Goal: Information Seeking & Learning: Learn about a topic

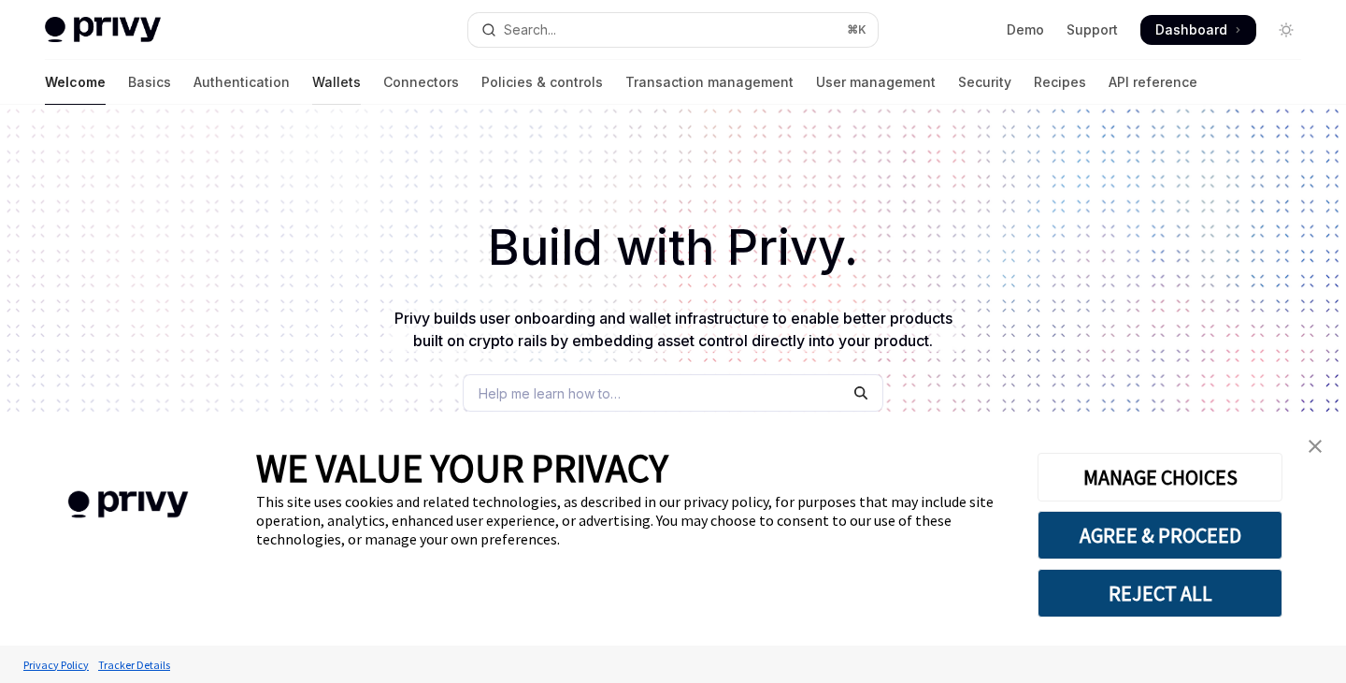
click at [312, 76] on link "Wallets" at bounding box center [336, 82] width 49 height 45
type textarea "*"
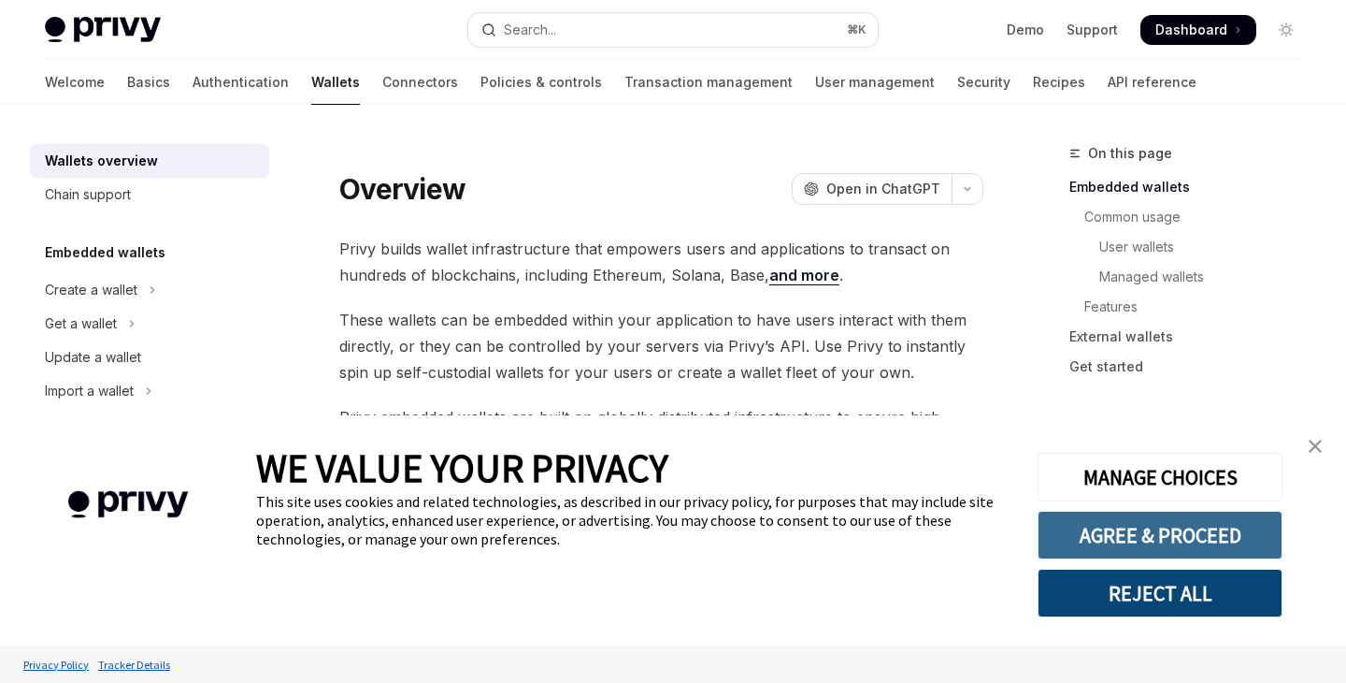
click at [1209, 538] on button "AGREE & PROCEED" at bounding box center [1160, 534] width 245 height 49
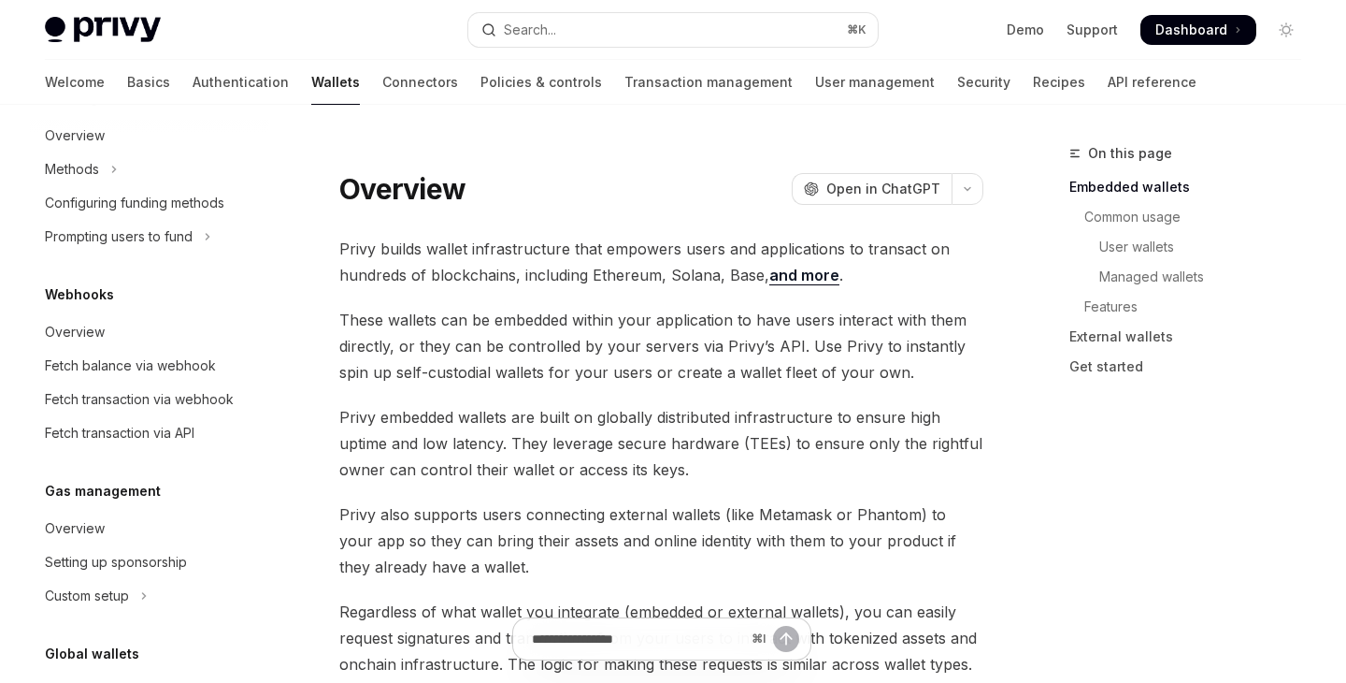
scroll to position [924, 0]
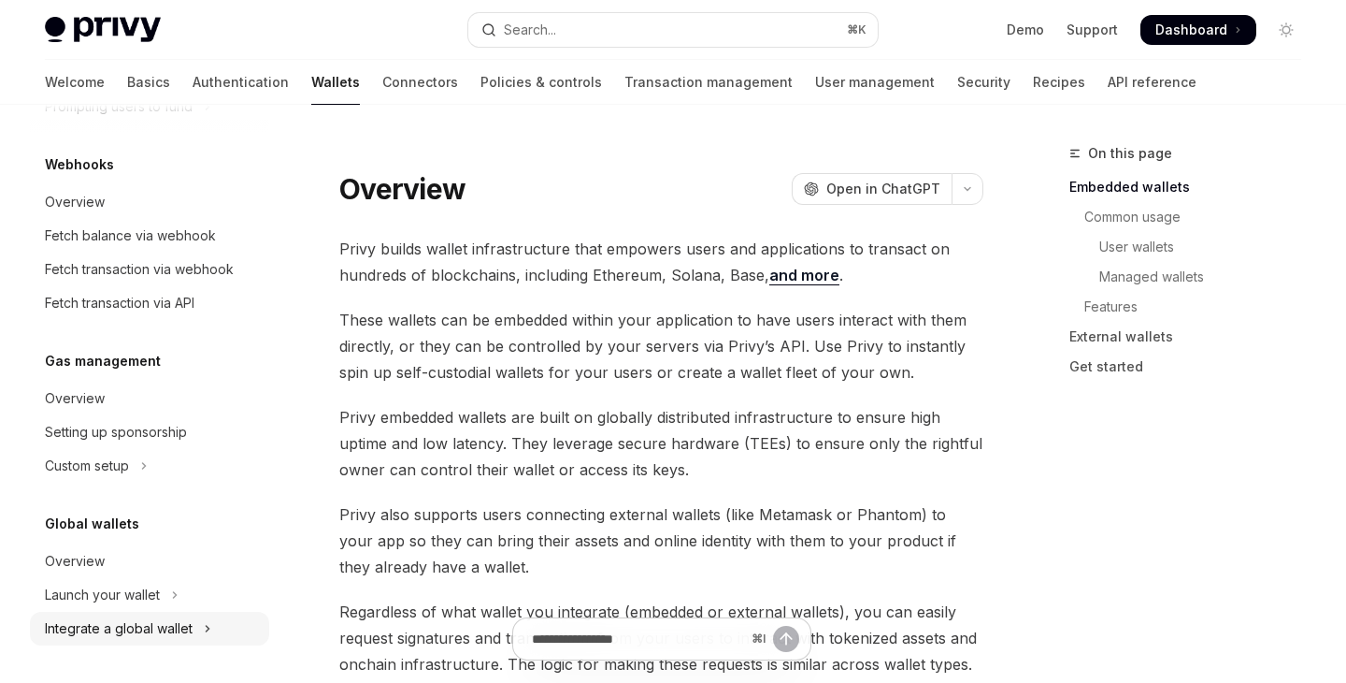
click at [156, 633] on div "Integrate a global wallet" at bounding box center [119, 628] width 148 height 22
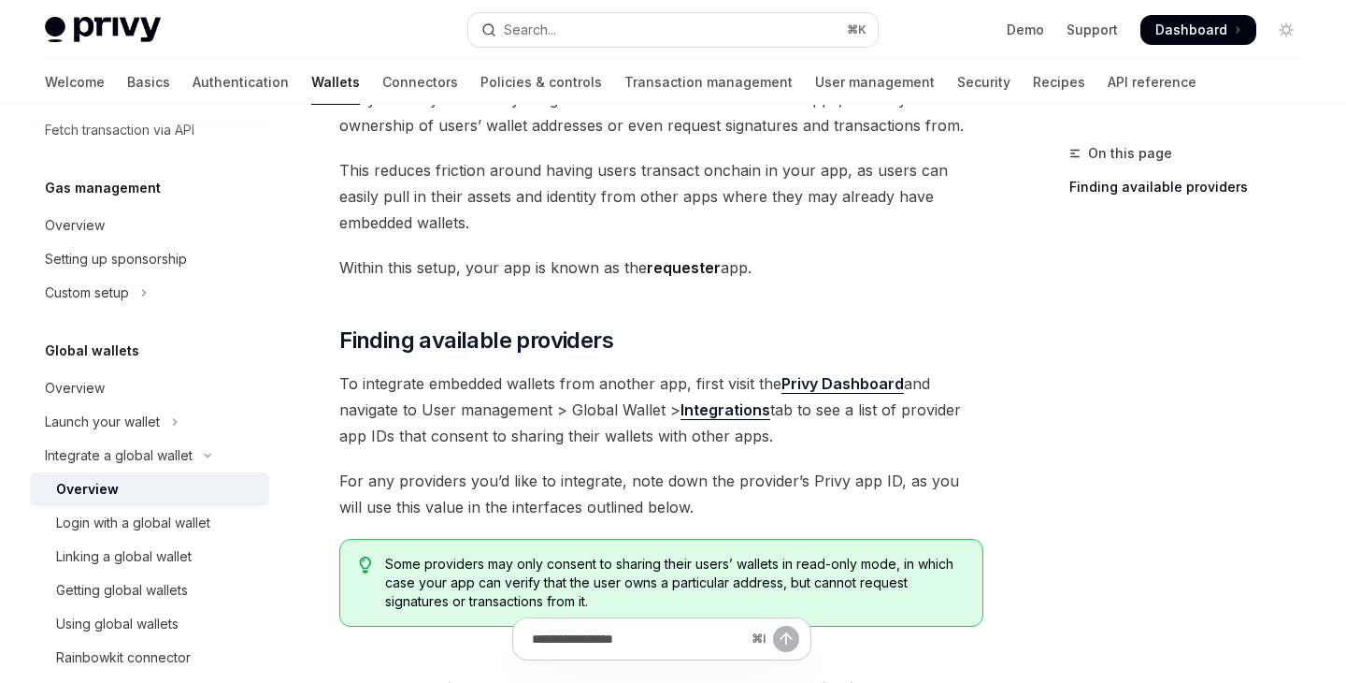
scroll to position [1101, 0]
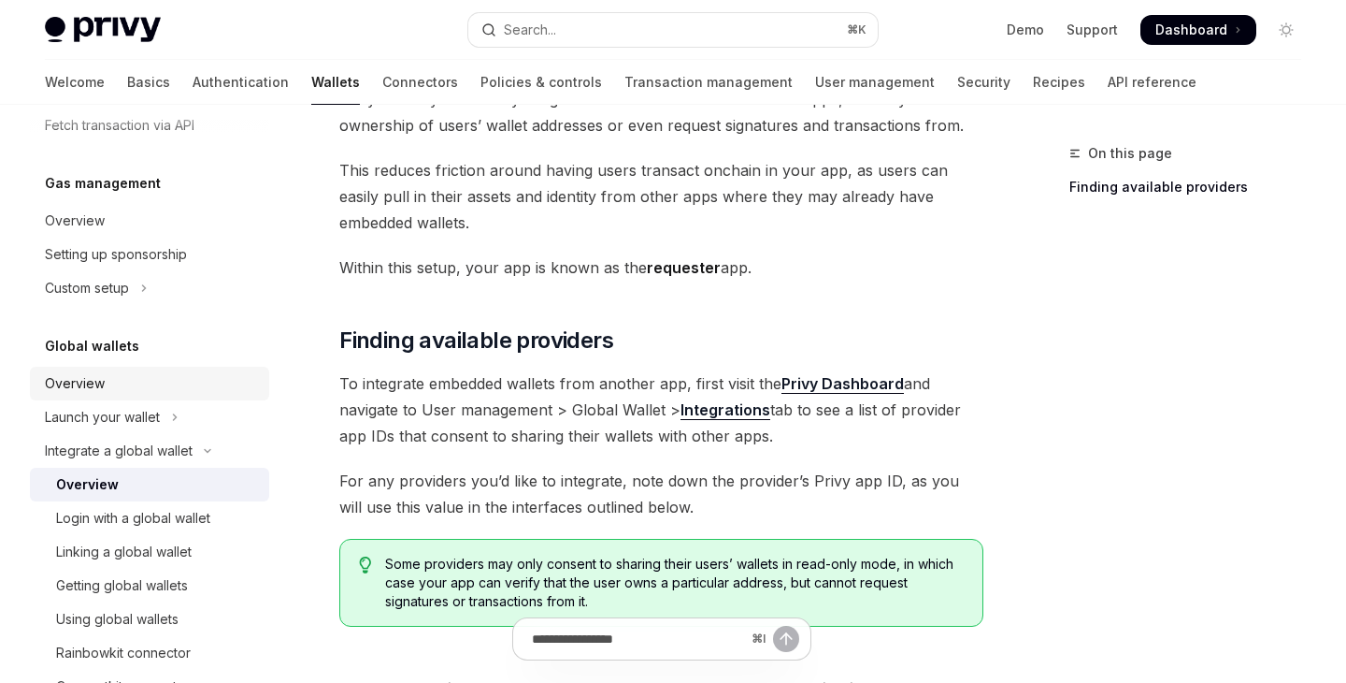
click at [142, 381] on div "Overview" at bounding box center [151, 383] width 213 height 22
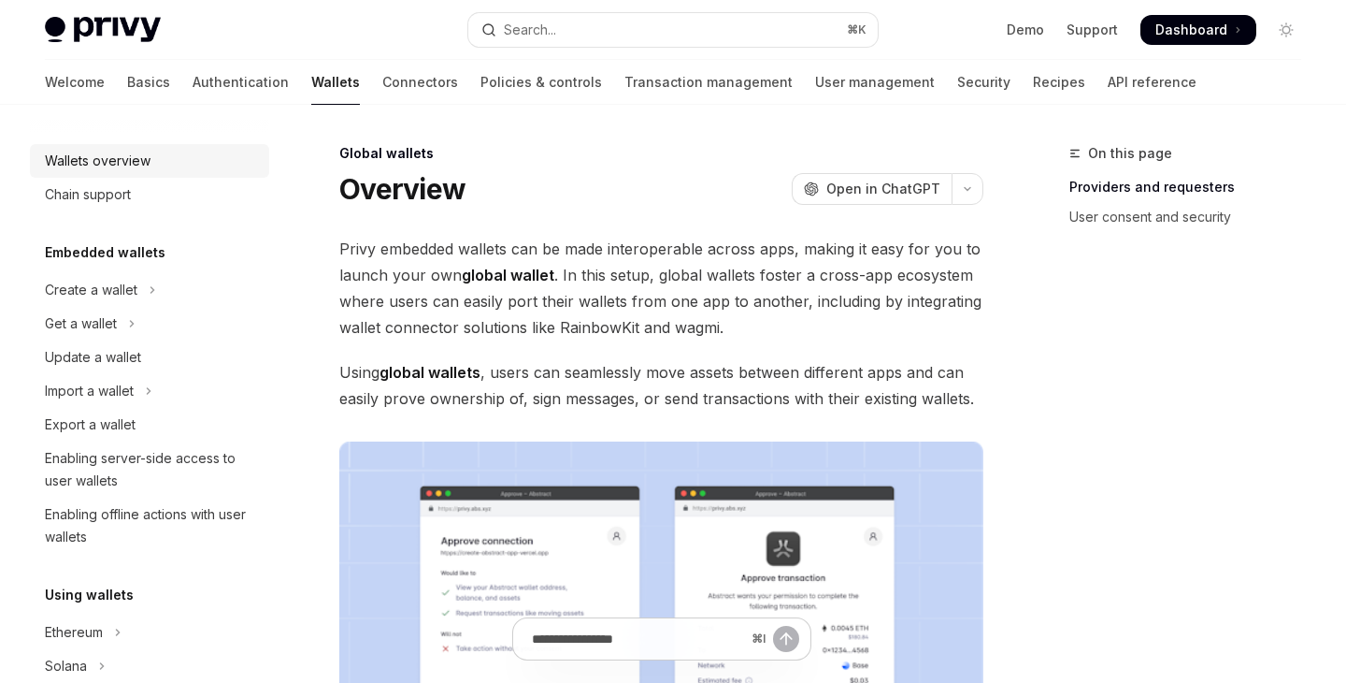
click at [166, 159] on div "Wallets overview" at bounding box center [151, 161] width 213 height 22
type textarea "*"
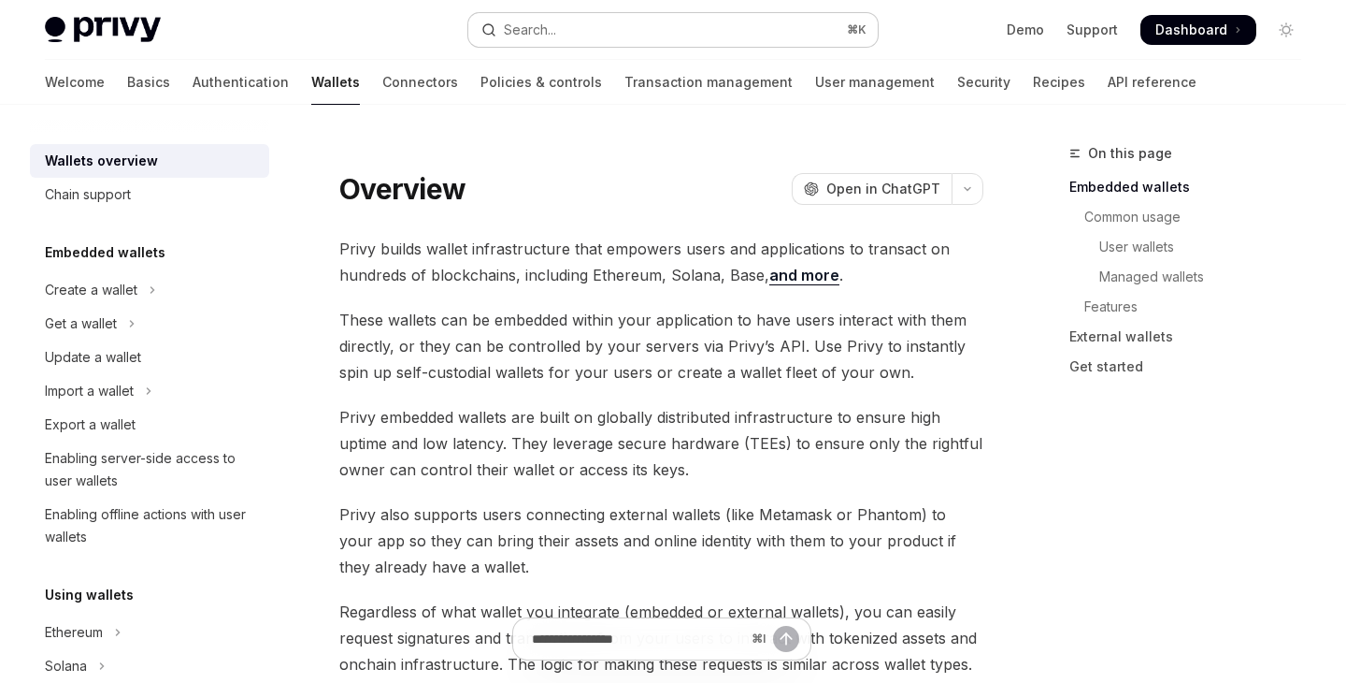
click at [560, 23] on button "Search... ⌘ K" at bounding box center [672, 30] width 409 height 34
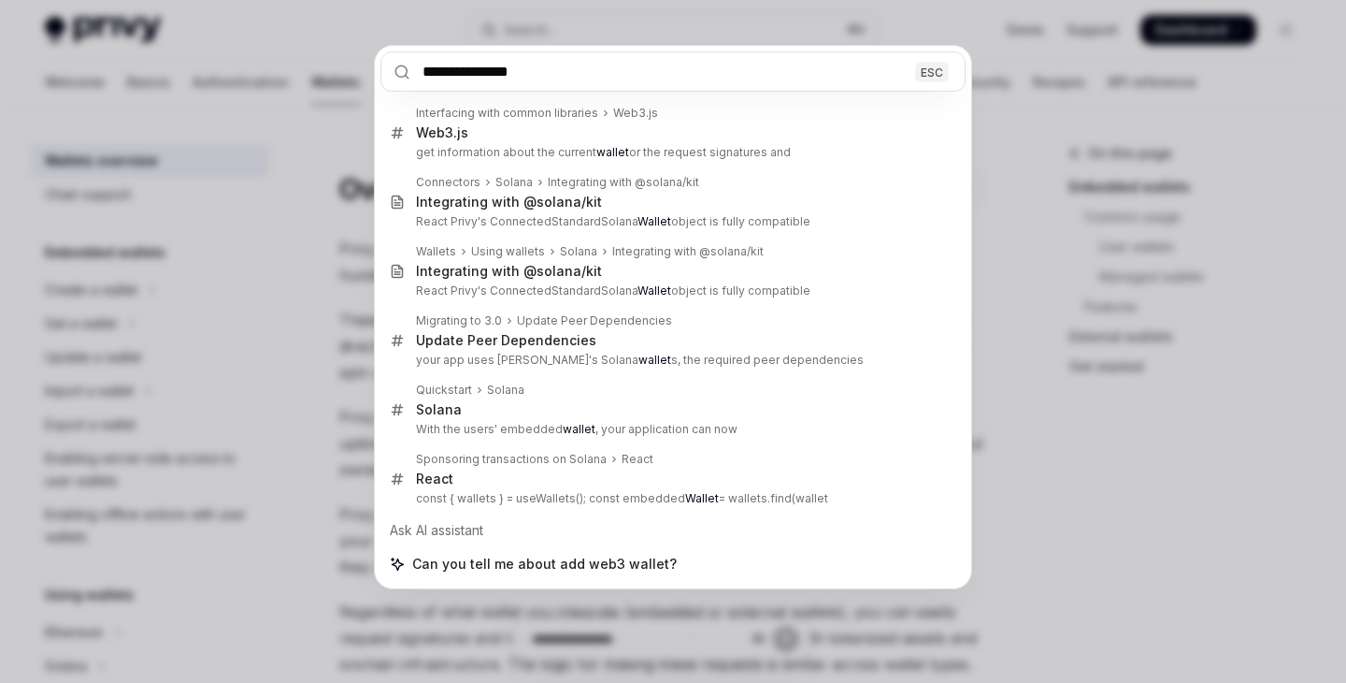
drag, startPoint x: 454, startPoint y: 66, endPoint x: 379, endPoint y: 67, distance: 75.7
click at [379, 67] on div "**********" at bounding box center [673, 72] width 597 height 52
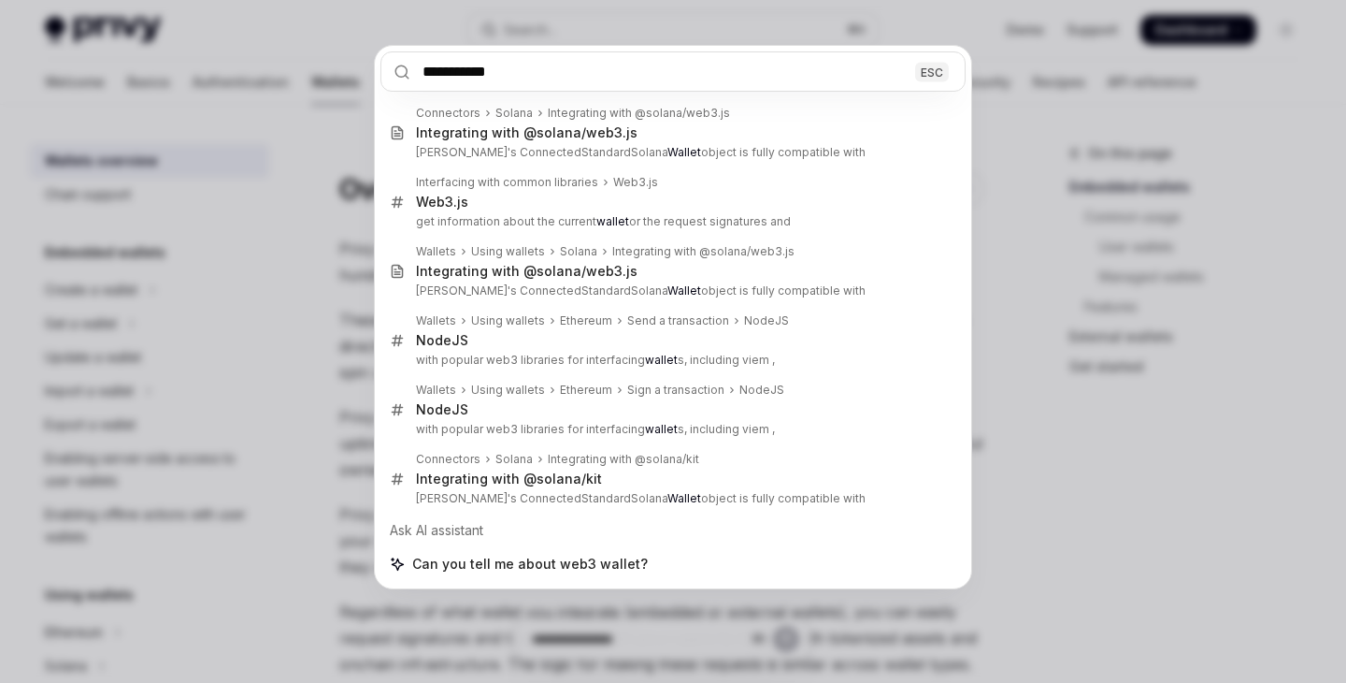
type input "**********"
click at [309, 297] on div "**********" at bounding box center [673, 341] width 1346 height 683
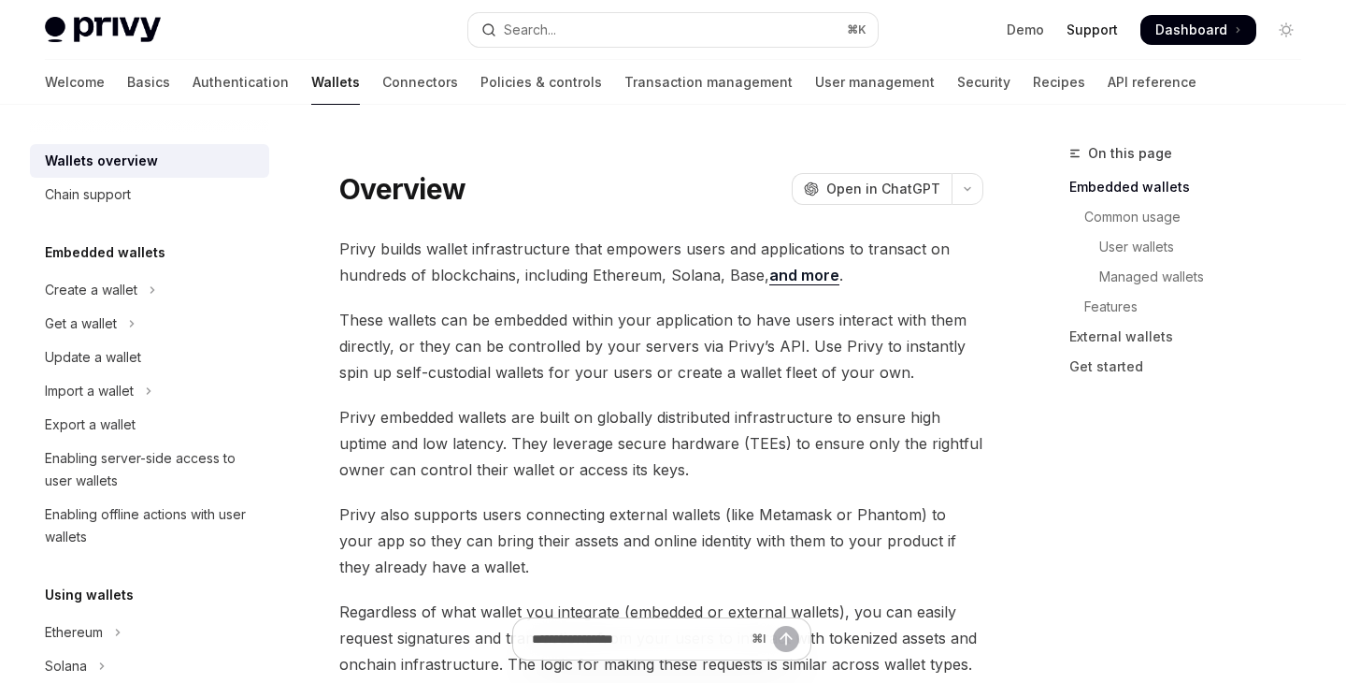
click at [1078, 38] on link "Support" at bounding box center [1092, 30] width 51 height 19
click at [1044, 24] on link "Demo" at bounding box center [1025, 30] width 37 height 19
